Goal: Check status: Check status

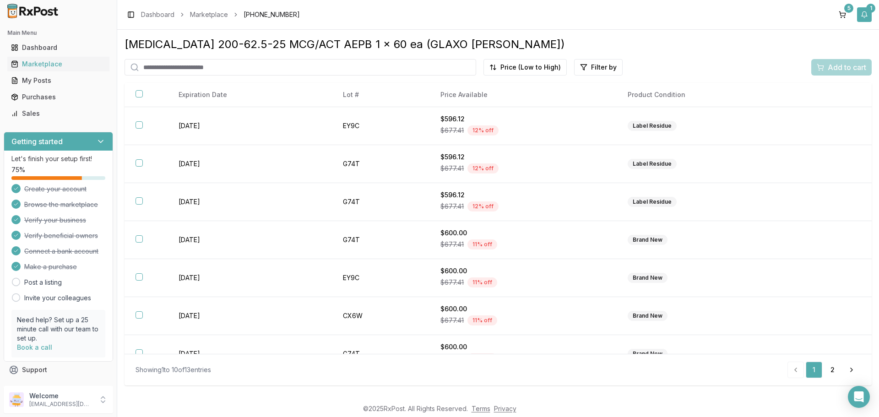
drag, startPoint x: 866, startPoint y: 14, endPoint x: 862, endPoint y: 20, distance: 6.9
click at [866, 14] on button "1" at bounding box center [864, 14] width 15 height 15
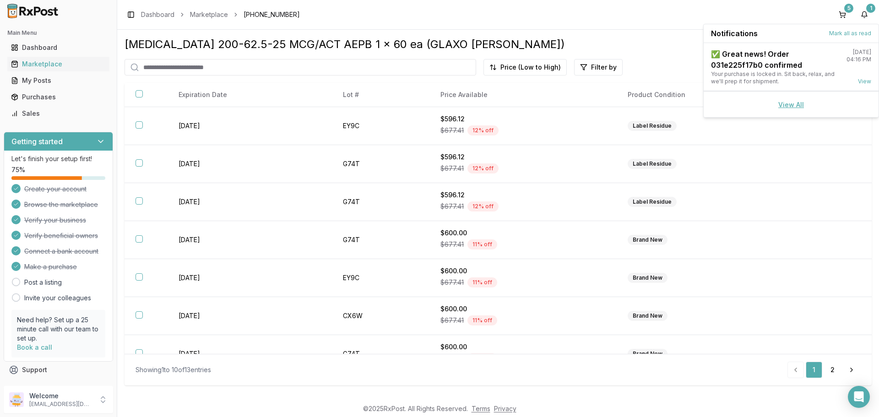
click at [794, 105] on link "View All" at bounding box center [791, 105] width 26 height 8
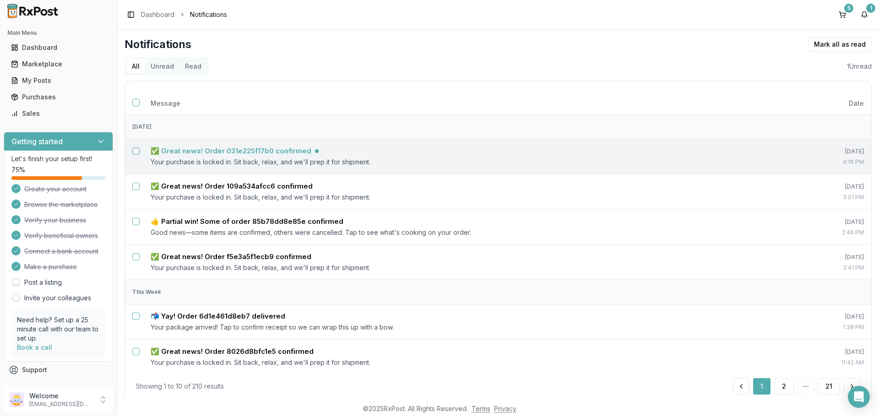
click at [212, 151] on h5 "✅ Great news! Order 031e225f17b0 confirmed" at bounding box center [231, 150] width 161 height 9
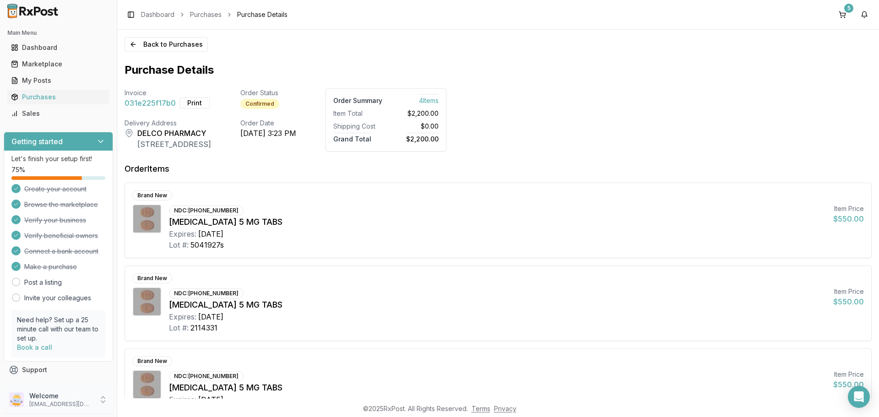
click at [103, 398] on icon at bounding box center [102, 399] width 9 height 9
click at [149, 404] on span "Sign Out" at bounding box center [166, 401] width 87 height 9
